Goal: Task Accomplishment & Management: Use online tool/utility

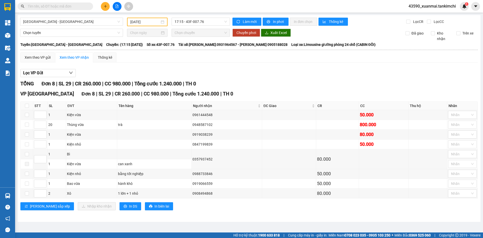
click at [139, 20] on input "[DATE]" at bounding box center [144, 22] width 29 height 6
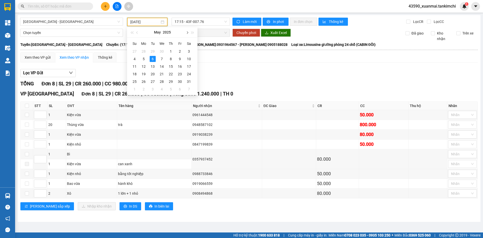
click at [187, 33] on span "button" at bounding box center [187, 32] width 3 height 3
click at [162, 66] on div "13" at bounding box center [162, 66] width 6 height 6
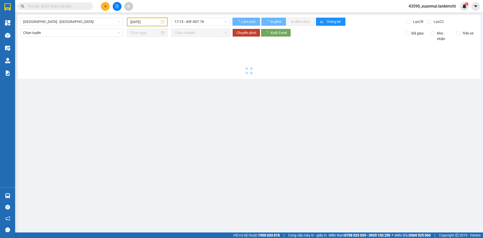
type input "[DATE]"
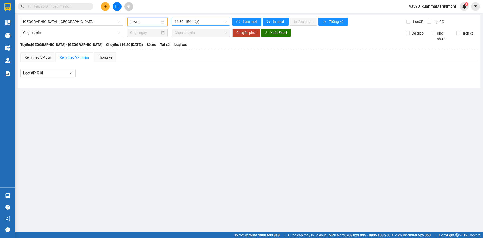
click at [217, 23] on span "16:30 - (Đã hủy)" at bounding box center [201, 22] width 52 height 8
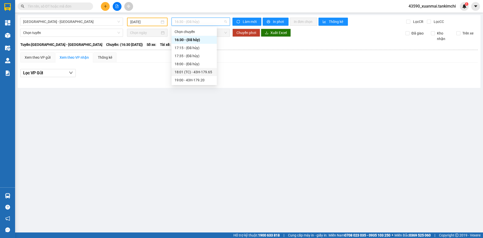
click at [204, 71] on div "18:01 (TC) - 43H-179.65" at bounding box center [194, 72] width 39 height 6
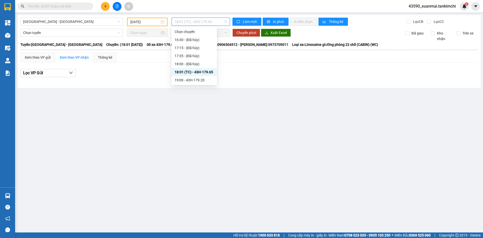
click at [215, 22] on span "18:01 (TC) - 43H-179.65" at bounding box center [201, 22] width 52 height 8
click at [198, 81] on div "19:00 - 43H-179.20" at bounding box center [194, 80] width 39 height 6
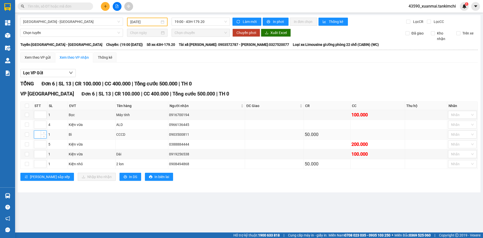
click at [37, 134] on input at bounding box center [40, 135] width 12 height 8
type input "1"
click at [36, 164] on input at bounding box center [40, 164] width 12 height 8
type input "2"
click at [38, 155] on input at bounding box center [40, 154] width 12 height 8
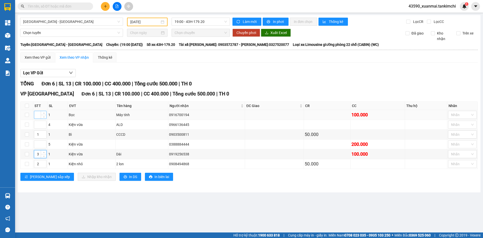
type input "3"
click at [39, 114] on input at bounding box center [40, 115] width 12 height 8
type input "4"
click at [35, 114] on input at bounding box center [40, 115] width 12 height 8
type input "4"
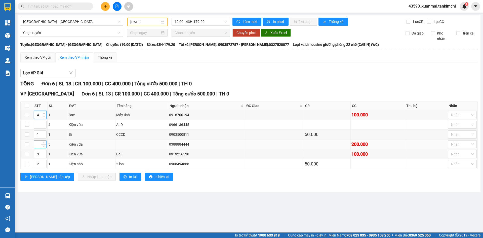
click at [37, 144] on input at bounding box center [40, 144] width 12 height 8
type input "5"
click at [37, 123] on input at bounding box center [40, 125] width 12 height 8
type input "6"
click at [41, 175] on span "[PERSON_NAME] sắp xếp" at bounding box center [50, 177] width 40 height 6
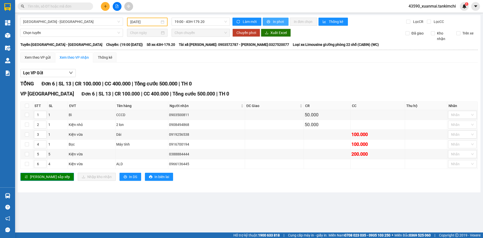
click at [274, 21] on span "In phơi" at bounding box center [279, 22] width 12 height 6
